Goal: Task Accomplishment & Management: Manage account settings

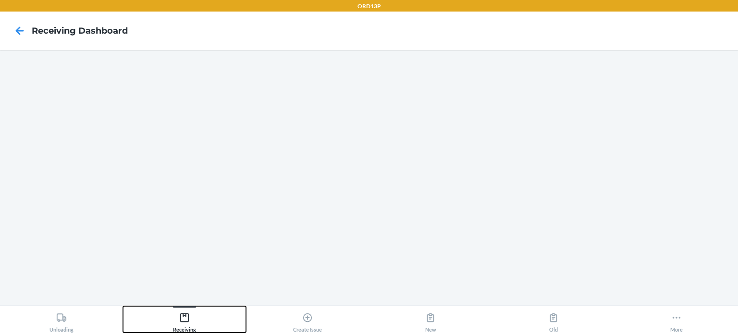
click at [173, 322] on button "Receiving" at bounding box center [184, 319] width 123 height 26
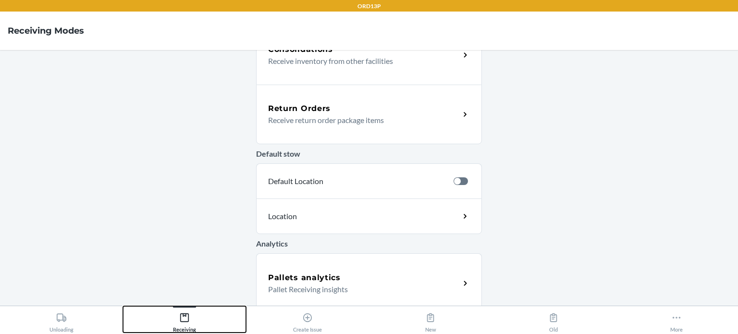
scroll to position [336, 0]
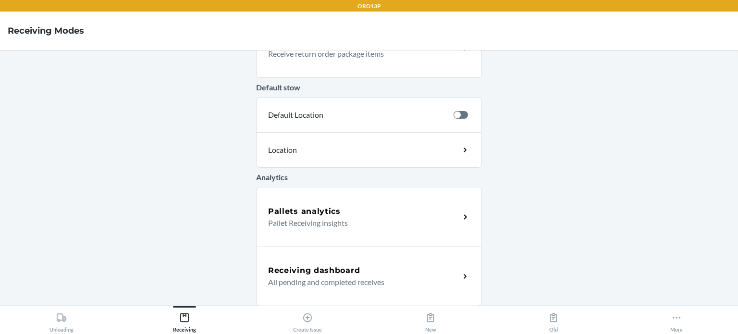
click at [305, 270] on h5 "Receiving dashboard" at bounding box center [314, 271] width 92 height 12
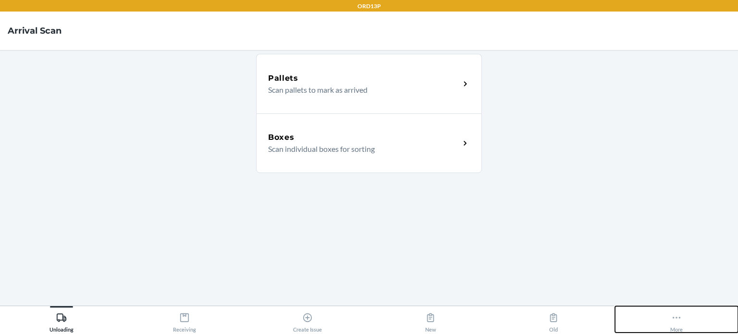
click at [689, 314] on button "More" at bounding box center [676, 319] width 123 height 26
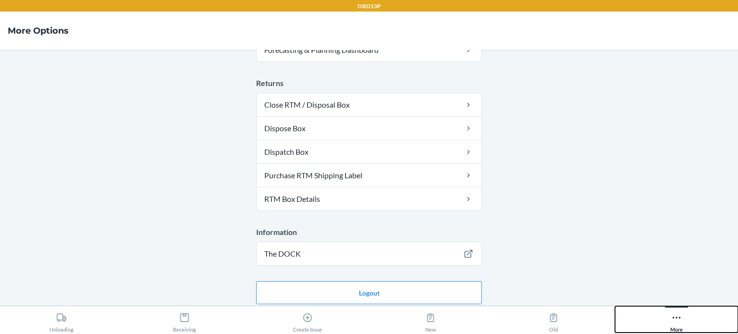
scroll to position [337, 0]
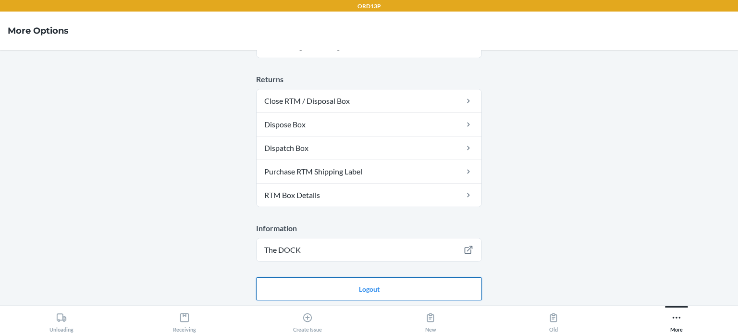
click at [382, 282] on button "Logout" at bounding box center [369, 288] width 226 height 23
